Goal: Task Accomplishment & Management: Use online tool/utility

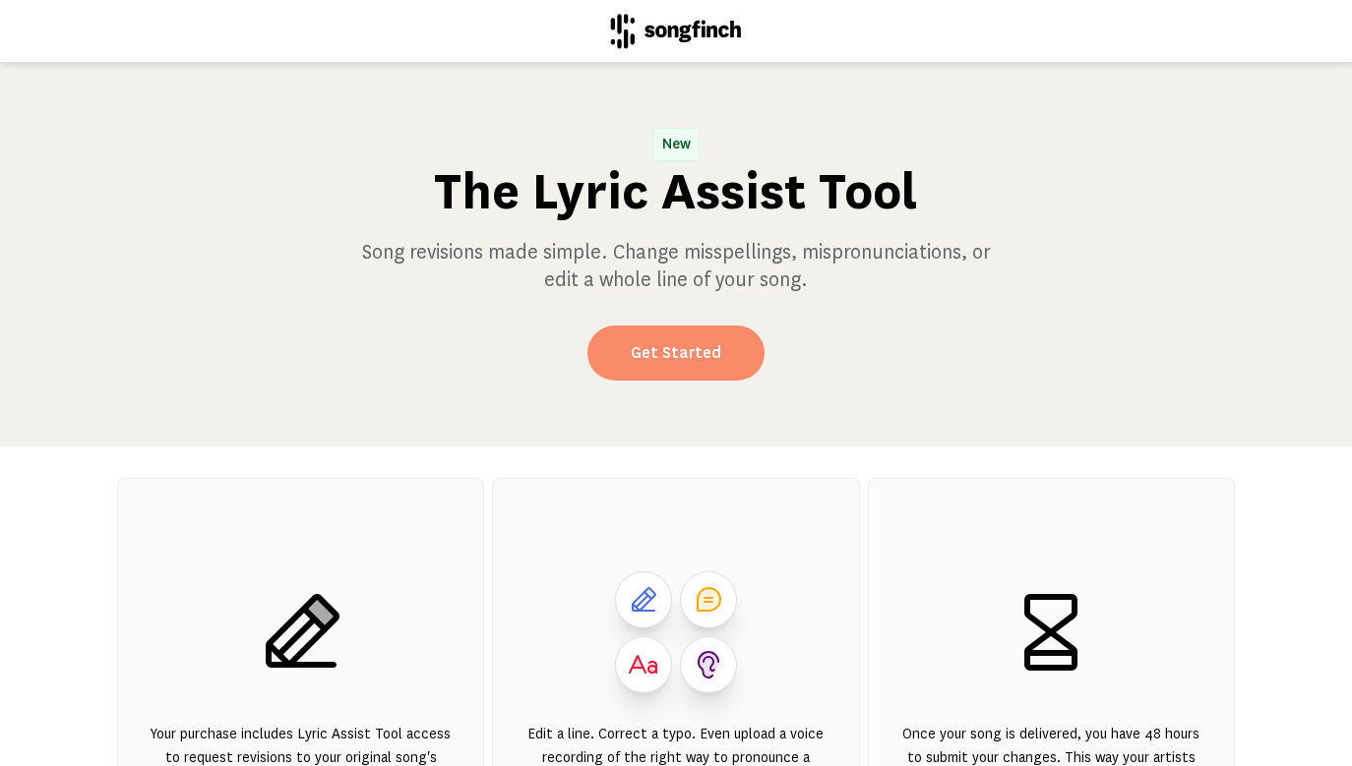
click at [713, 352] on link "Get Started" at bounding box center [675, 353] width 177 height 55
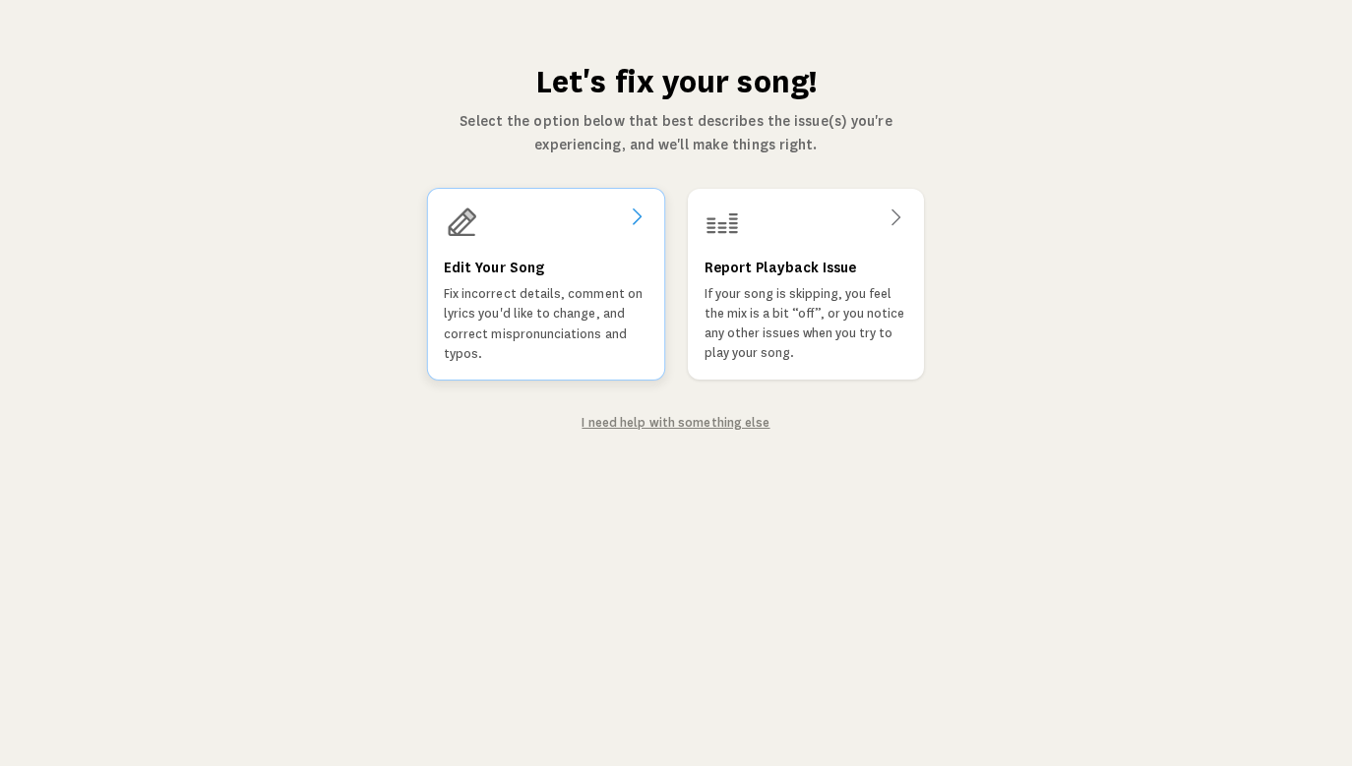
click at [510, 323] on p "Fix incorrect details, comment on lyrics you'd like to change, and correct misp…" at bounding box center [546, 324] width 205 height 80
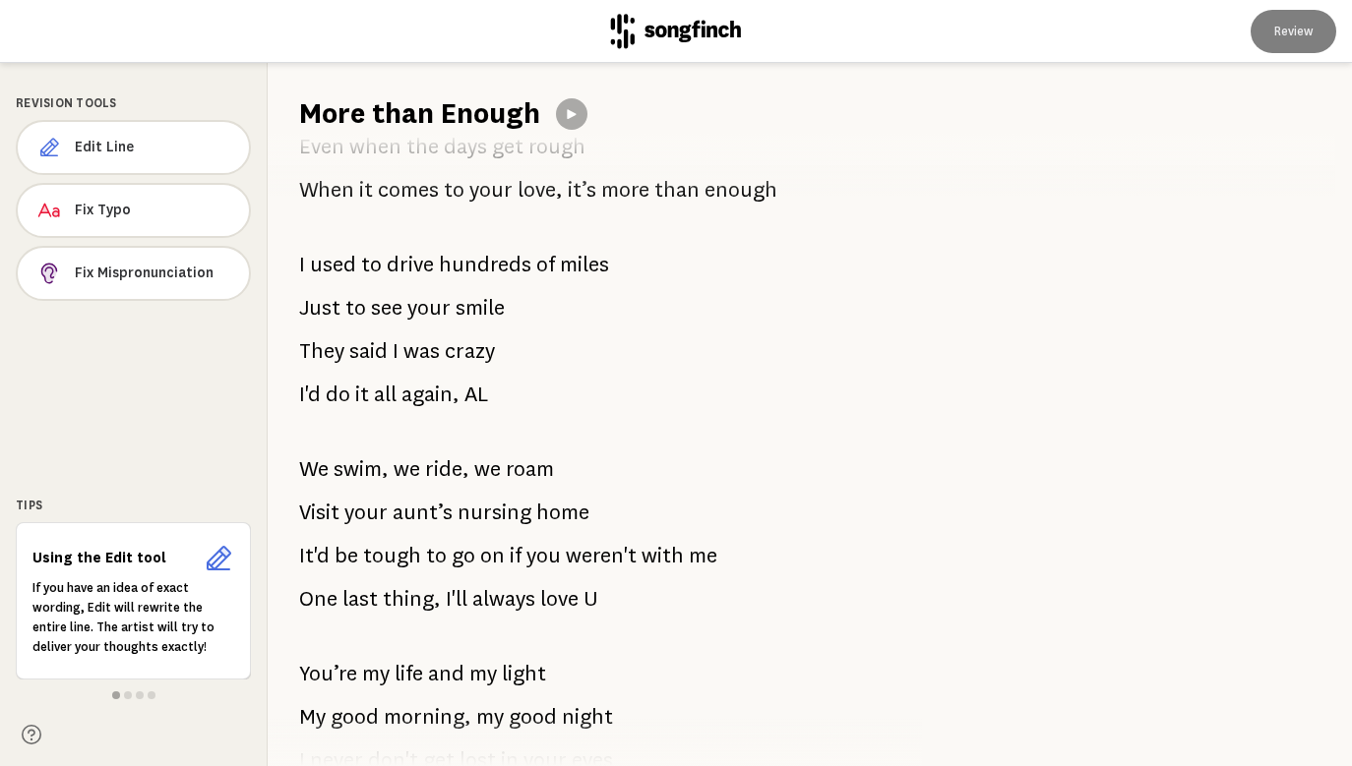
scroll to position [1528, 0]
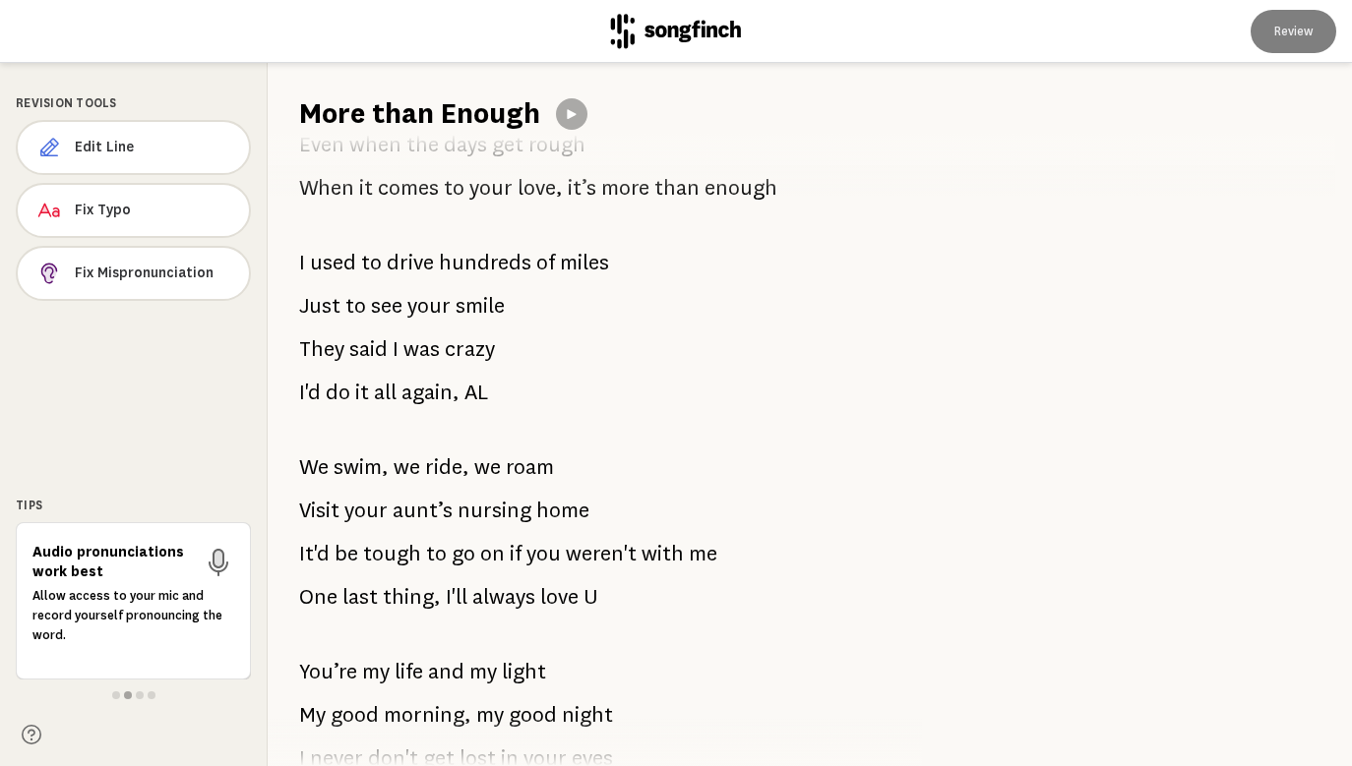
click at [484, 389] on span "AL" at bounding box center [476, 392] width 24 height 39
click at [463, 393] on p "I'd do it all again, AL" at bounding box center [393, 392] width 189 height 39
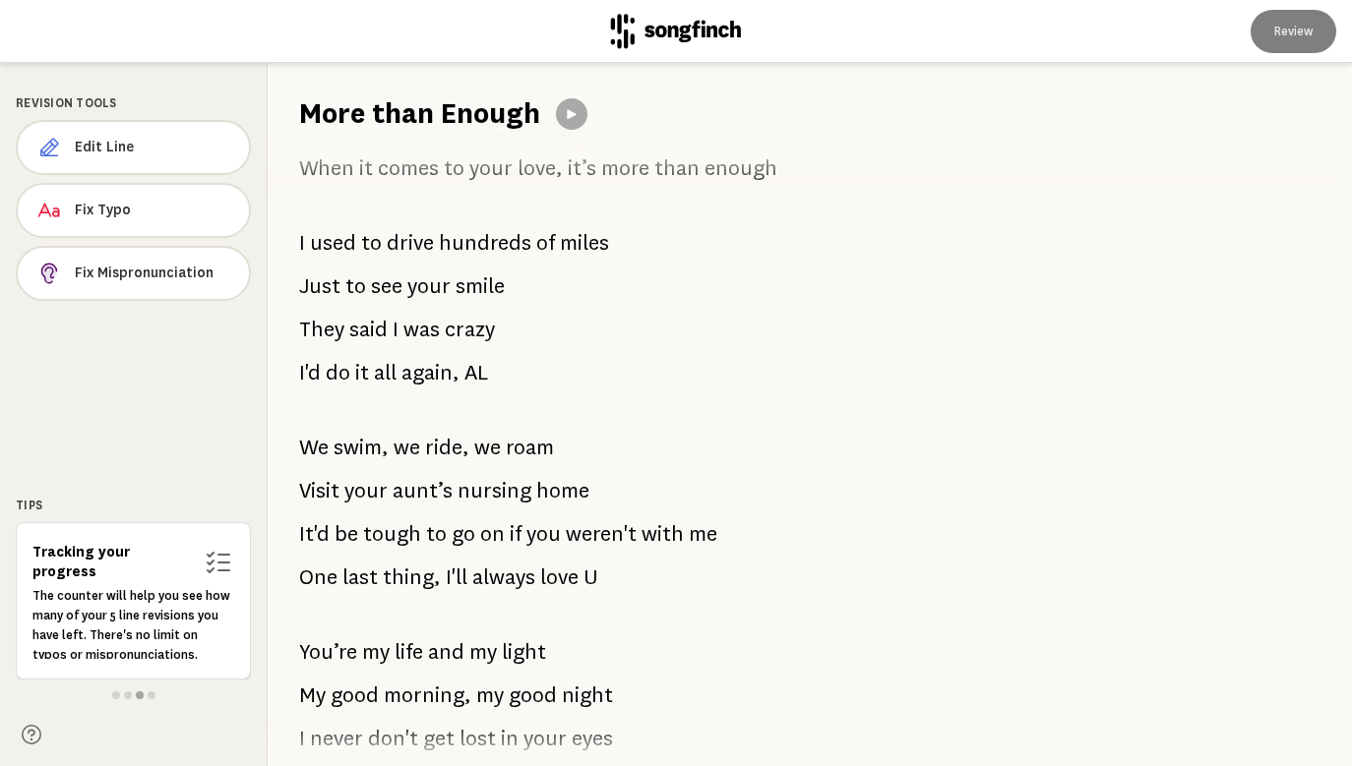
scroll to position [1546, 0]
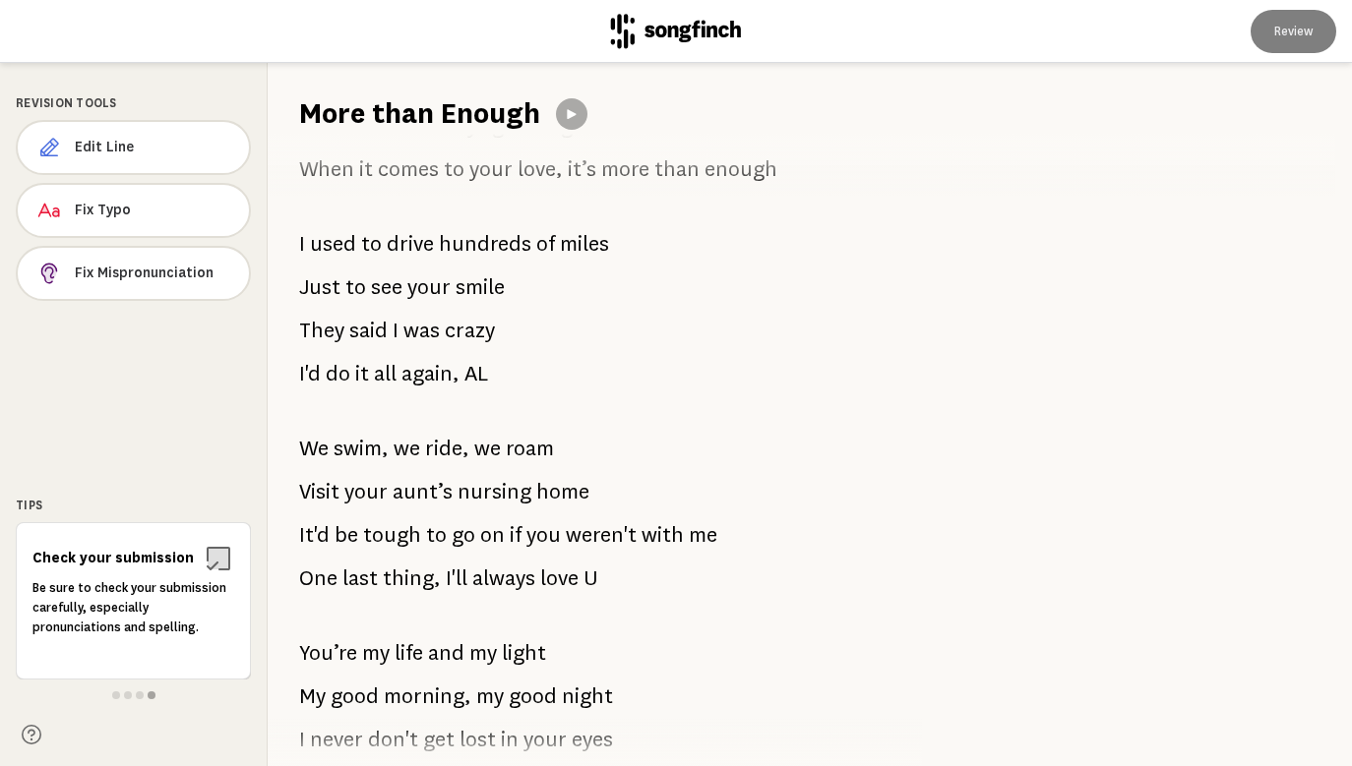
click at [482, 368] on span "AL" at bounding box center [476, 373] width 24 height 39
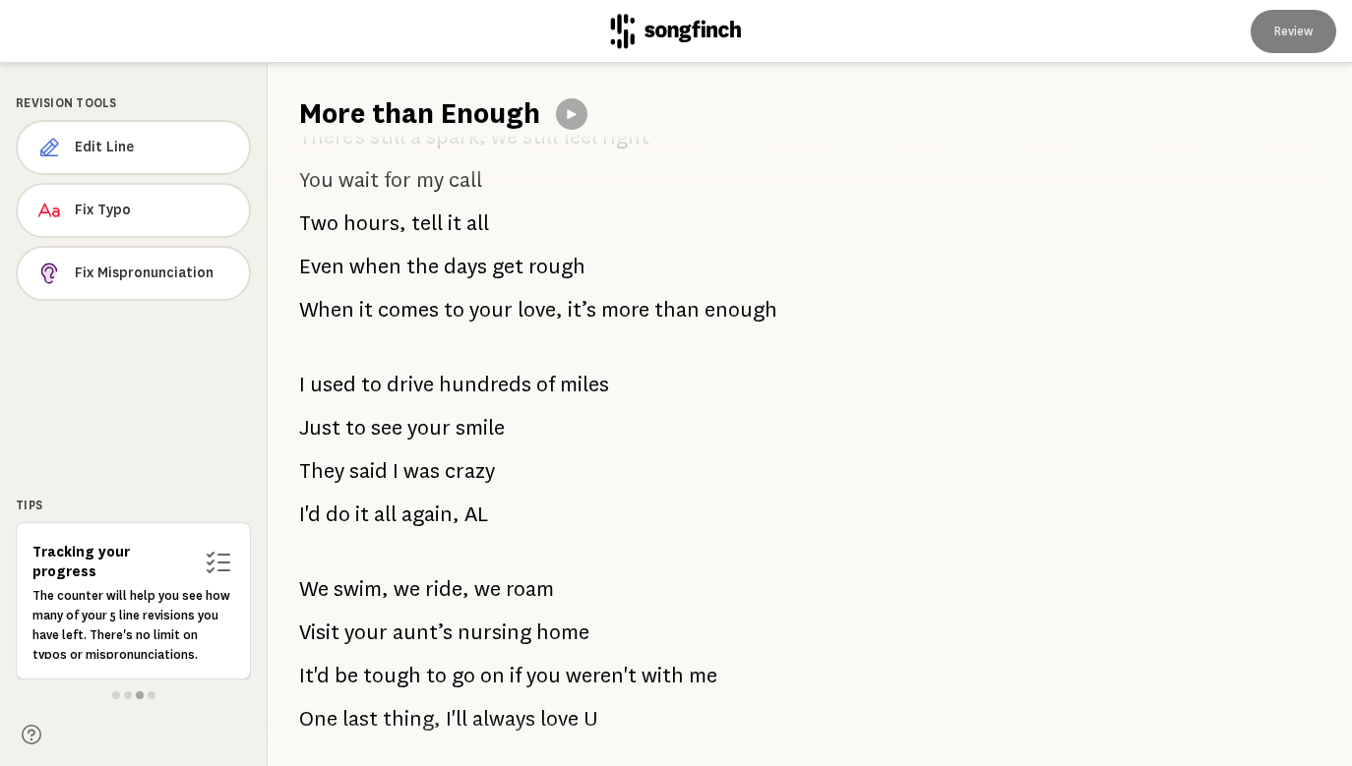
scroll to position [1411, 0]
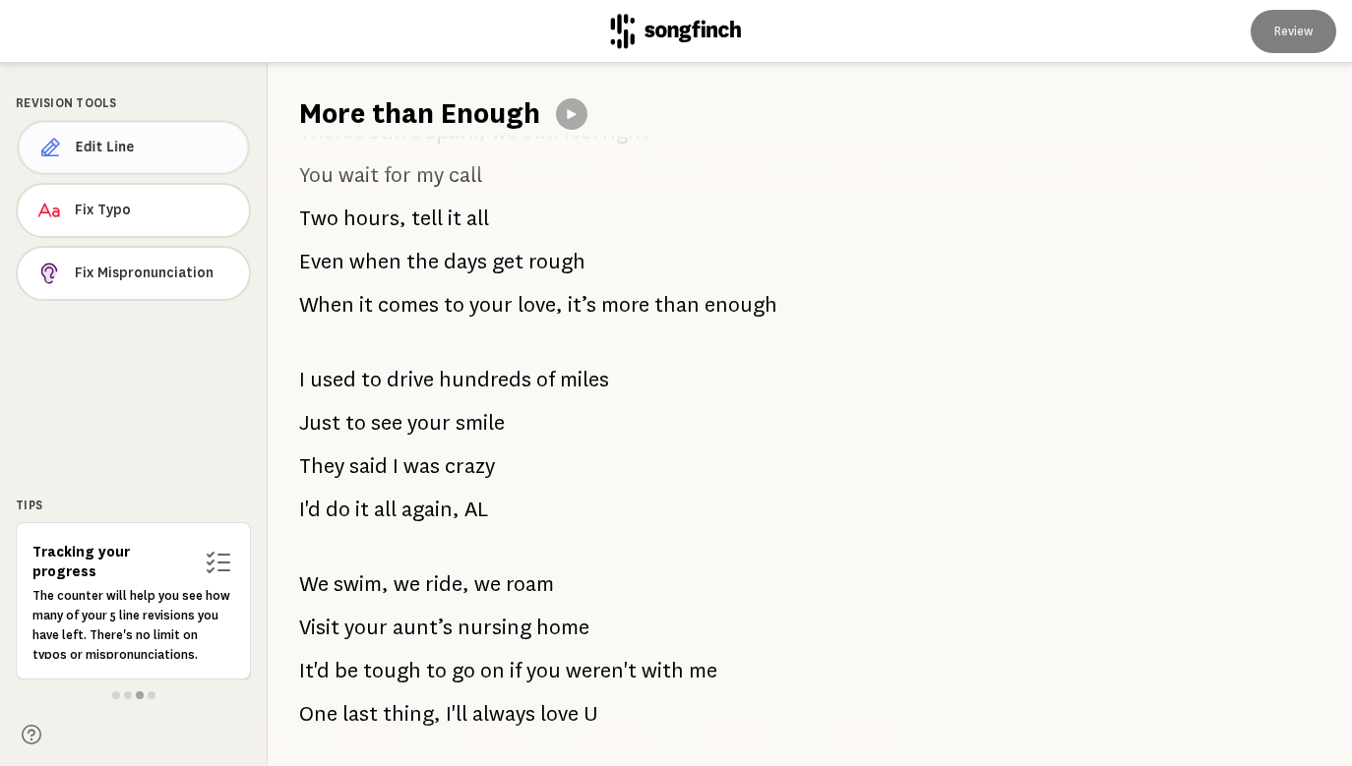
click at [113, 152] on span "Edit Line" at bounding box center [154, 148] width 156 height 20
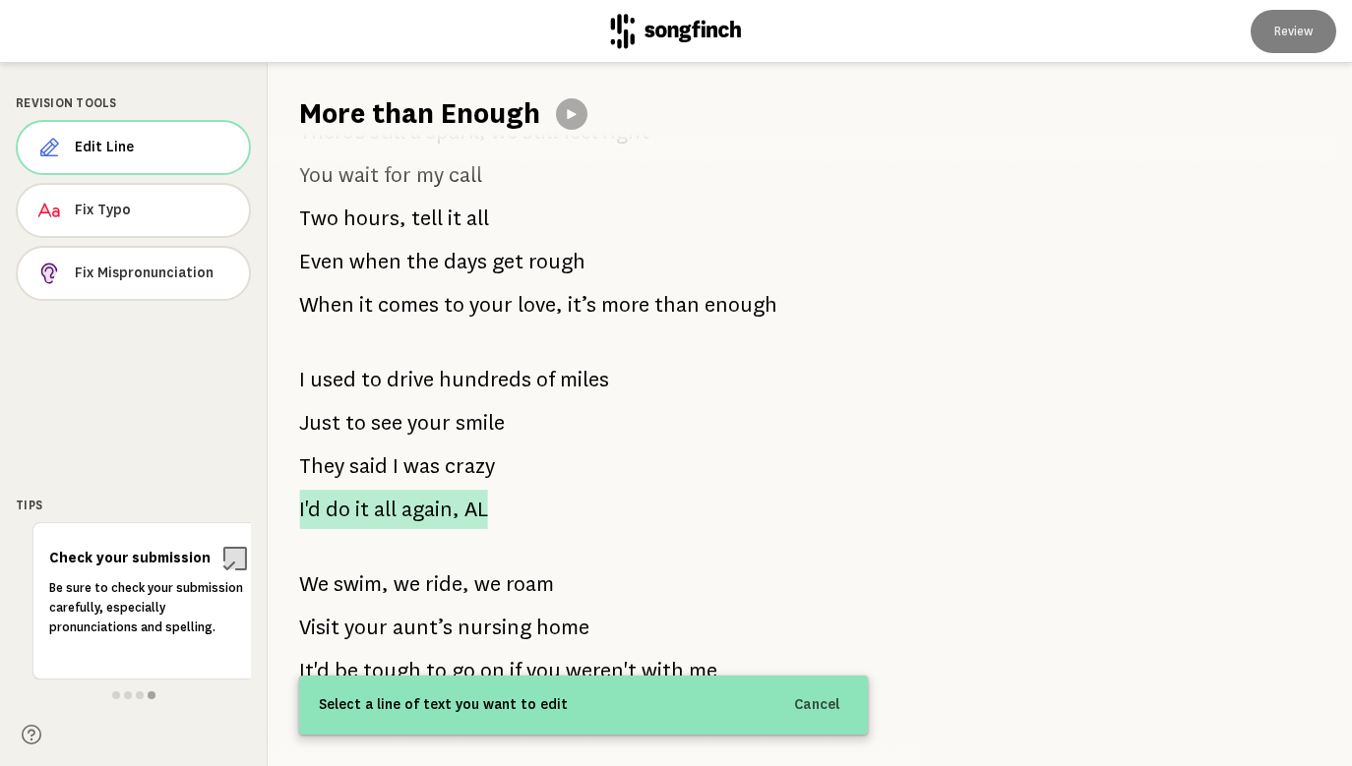
click at [396, 514] on p "I'd do it all again, AL" at bounding box center [393, 509] width 188 height 39
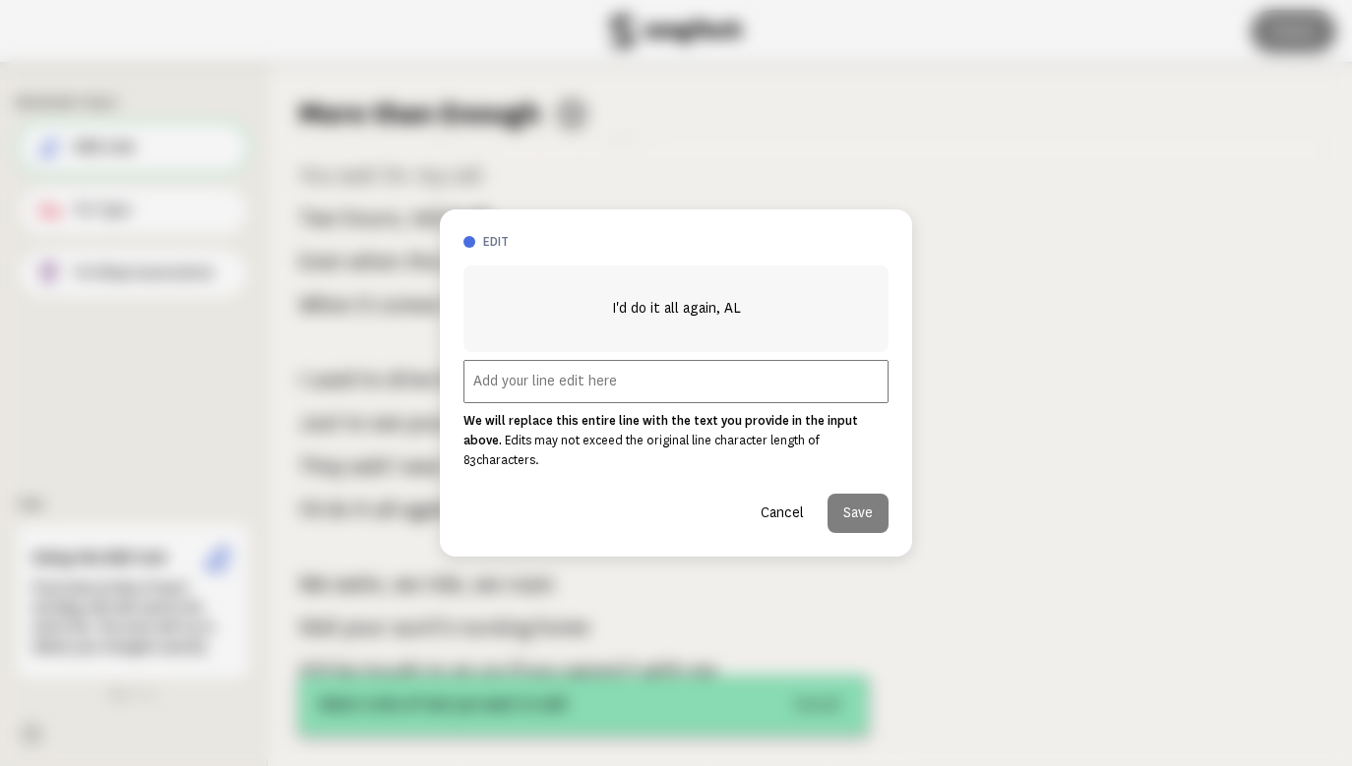
click at [400, 536] on div at bounding box center [676, 383] width 1352 height 766
click at [635, 394] on input "text" at bounding box center [675, 381] width 425 height 43
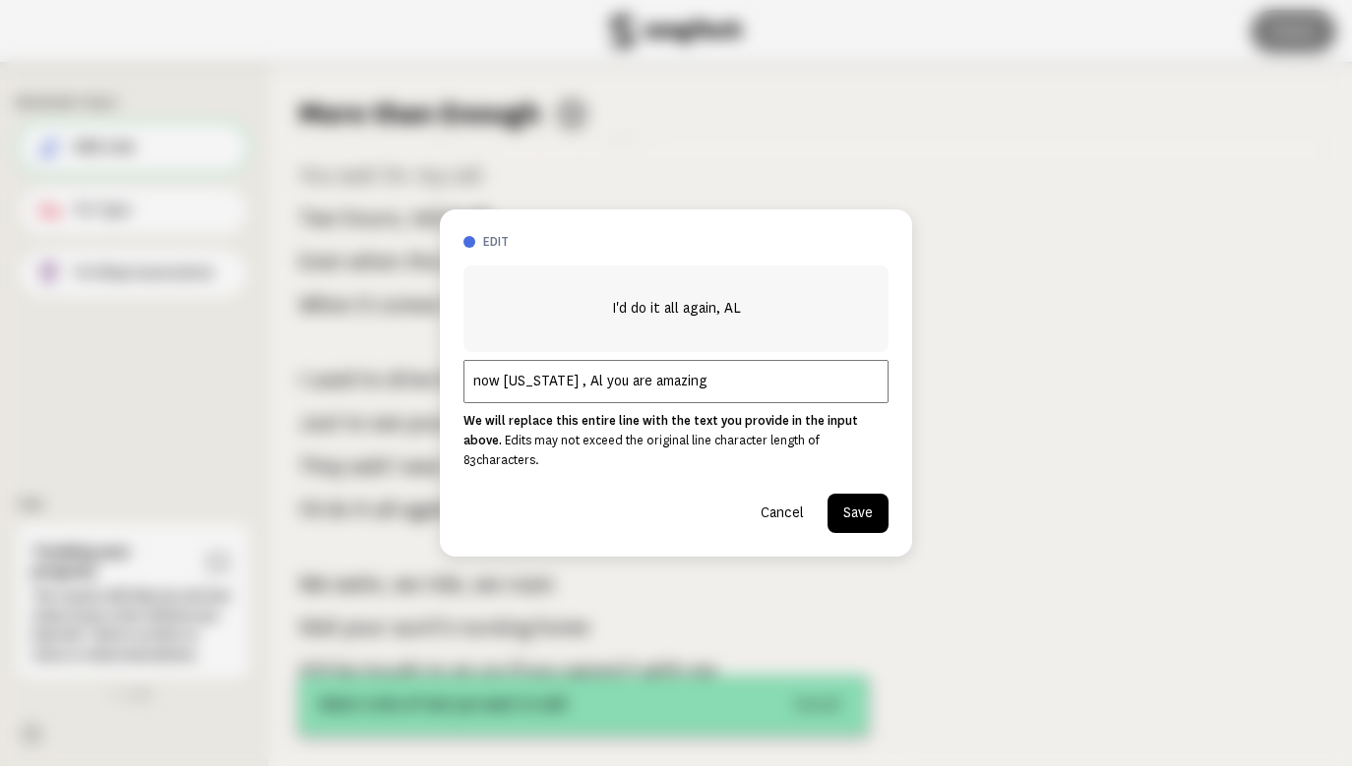
type input "now [US_STATE] , Al you are amazing"
click at [858, 511] on button "Save" at bounding box center [857, 513] width 61 height 39
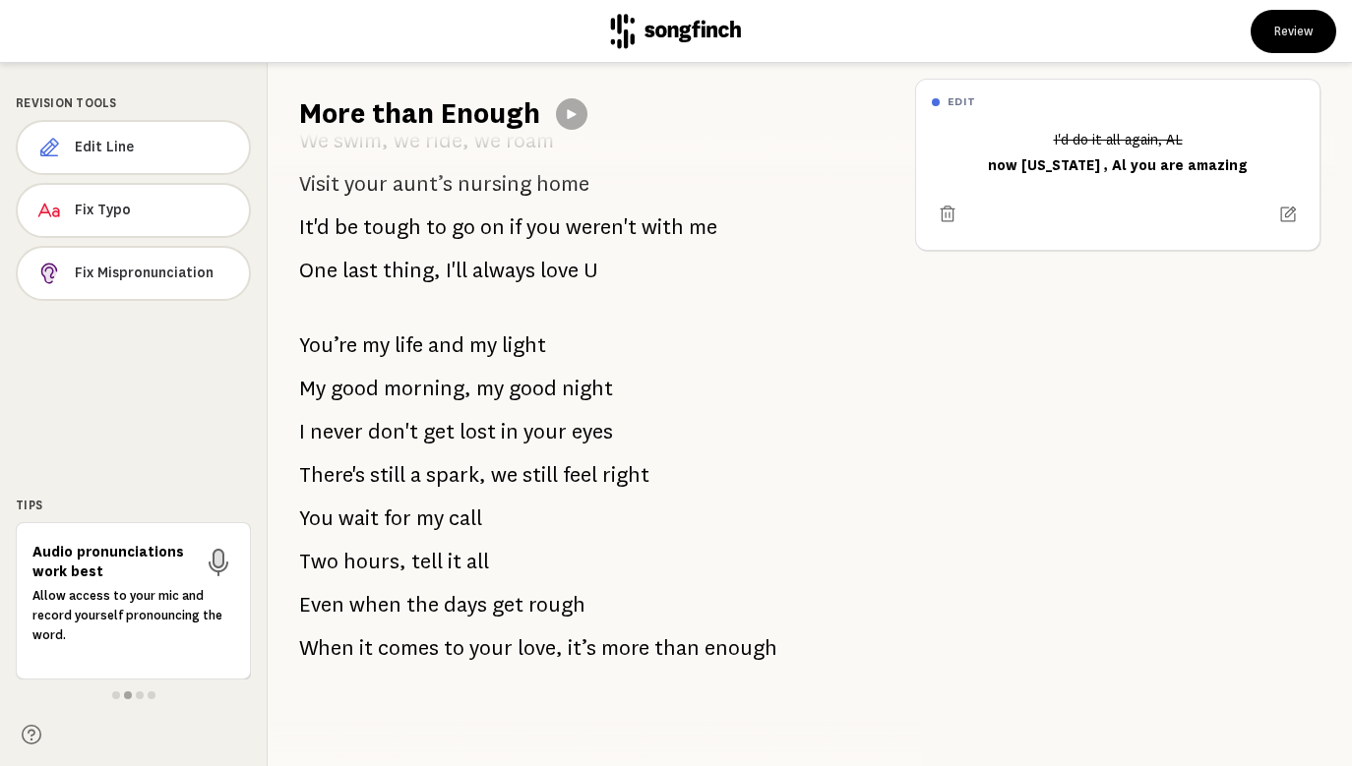
scroll to position [1854, 0]
click at [1304, 22] on button "Review" at bounding box center [1293, 31] width 86 height 43
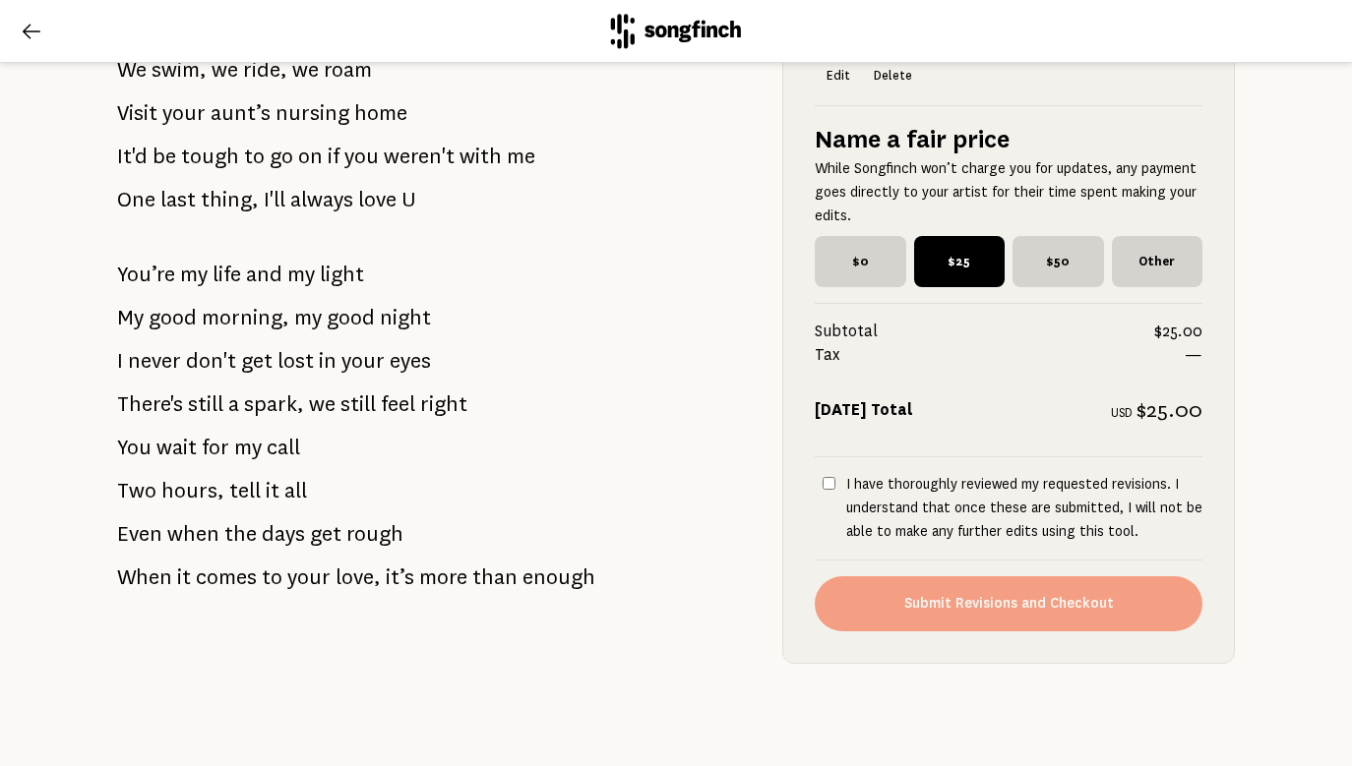
scroll to position [2114, 0]
click at [830, 481] on input "I have thoroughly reviewed my requested revisions. I understand that once these…" at bounding box center [828, 483] width 13 height 13
checkbox input "true"
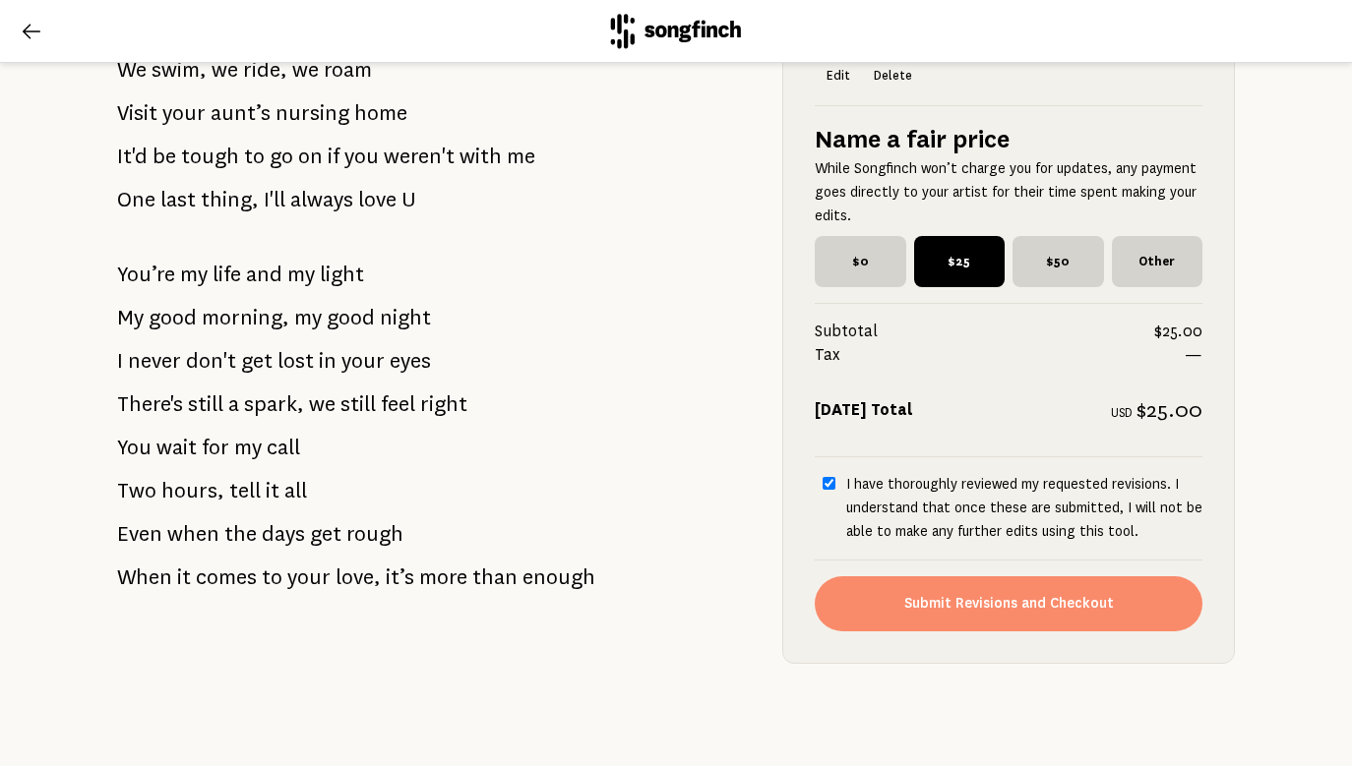
click at [944, 605] on button "Submit Revisions and Checkout" at bounding box center [1009, 603] width 388 height 55
